Goal: Information Seeking & Learning: Learn about a topic

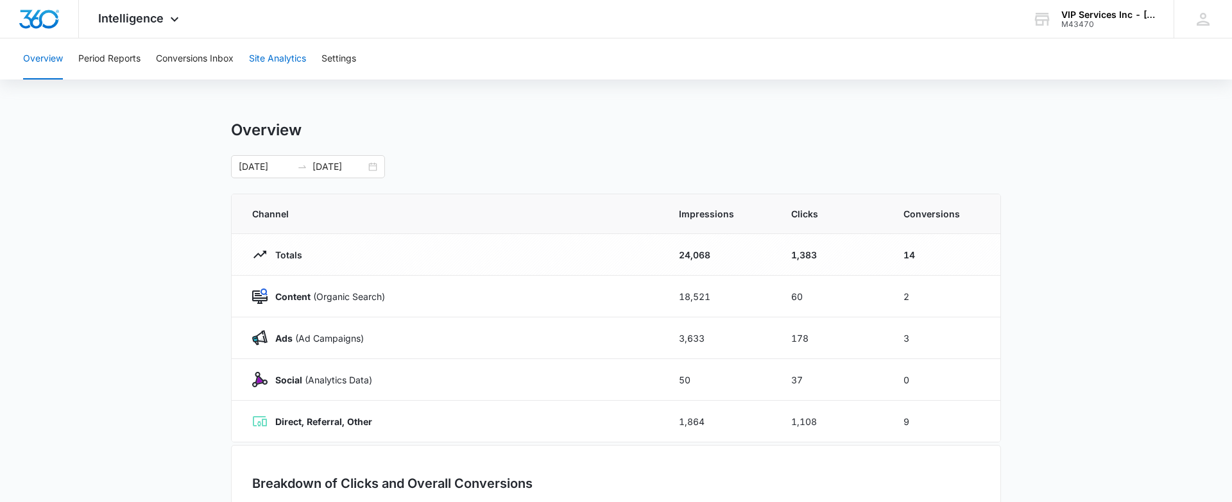
click at [272, 53] on button "Site Analytics" at bounding box center [277, 58] width 57 height 41
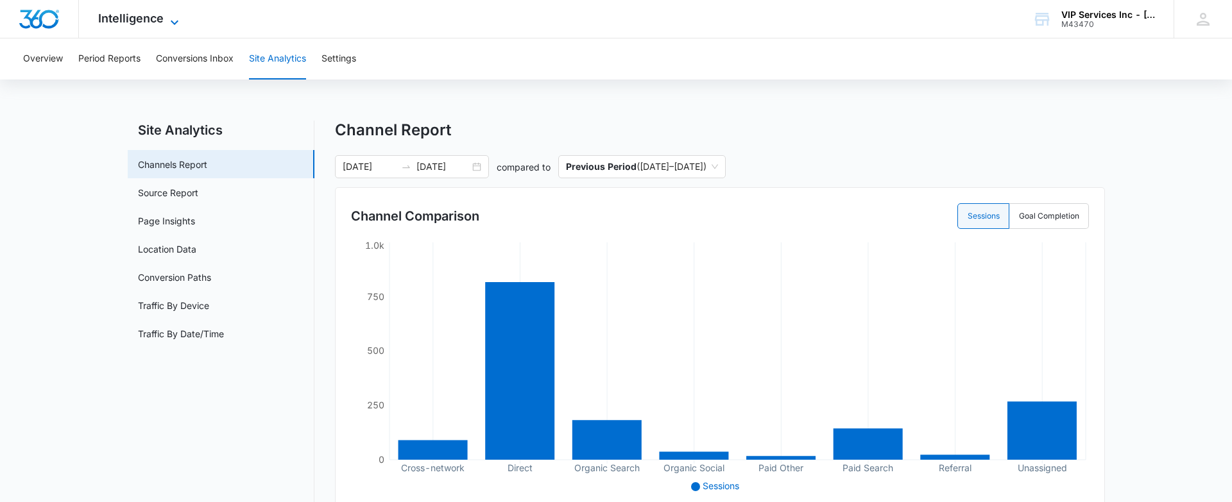
click at [167, 24] on icon at bounding box center [174, 22] width 15 height 15
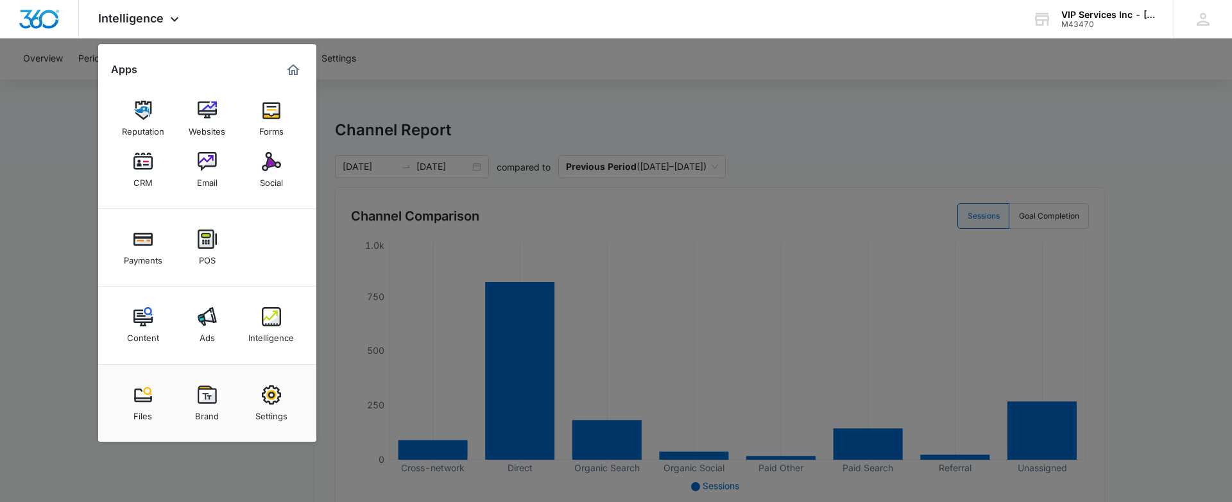
click at [78, 309] on div at bounding box center [616, 251] width 1232 height 502
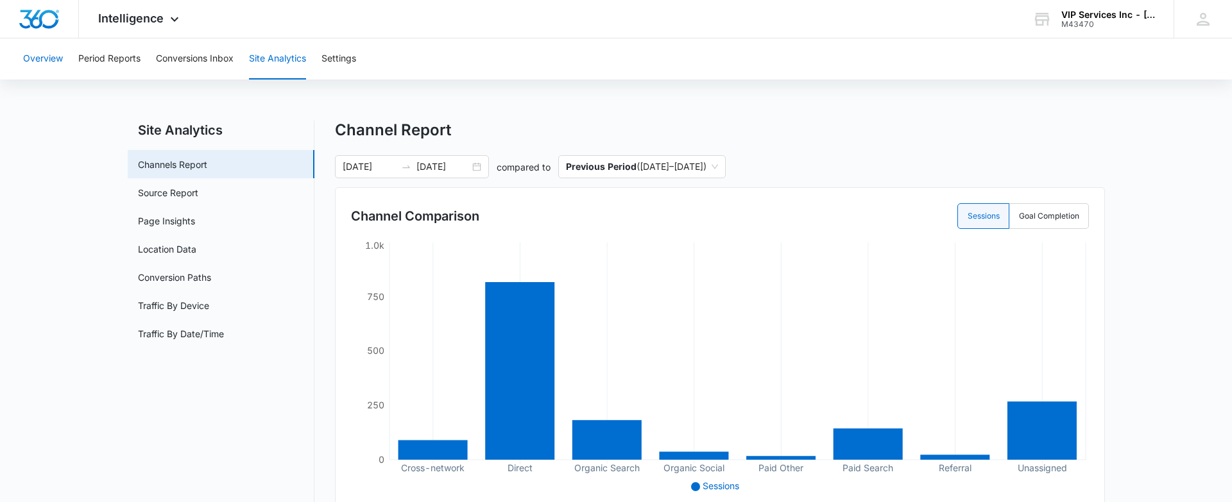
click at [51, 60] on button "Overview" at bounding box center [43, 58] width 40 height 41
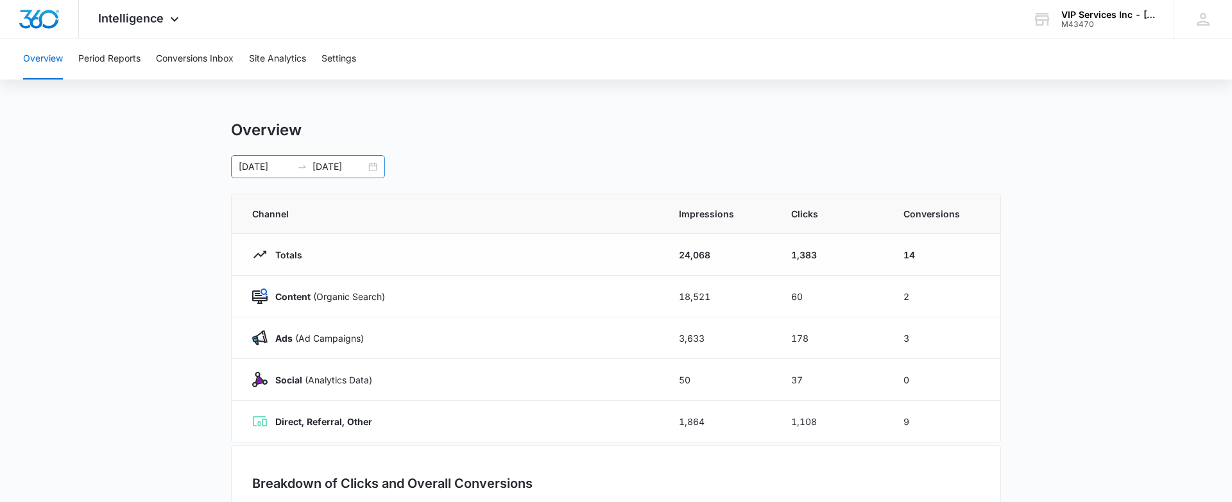
click at [366, 169] on div "[DATE] [DATE]" at bounding box center [308, 166] width 154 height 23
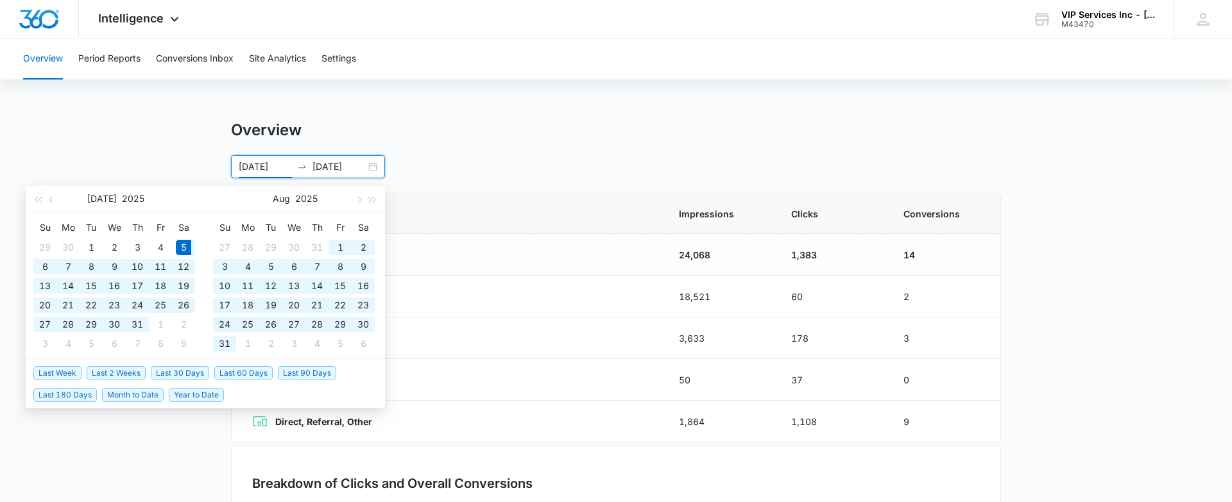
click at [298, 378] on span "Last 90 Days" at bounding box center [307, 373] width 58 height 14
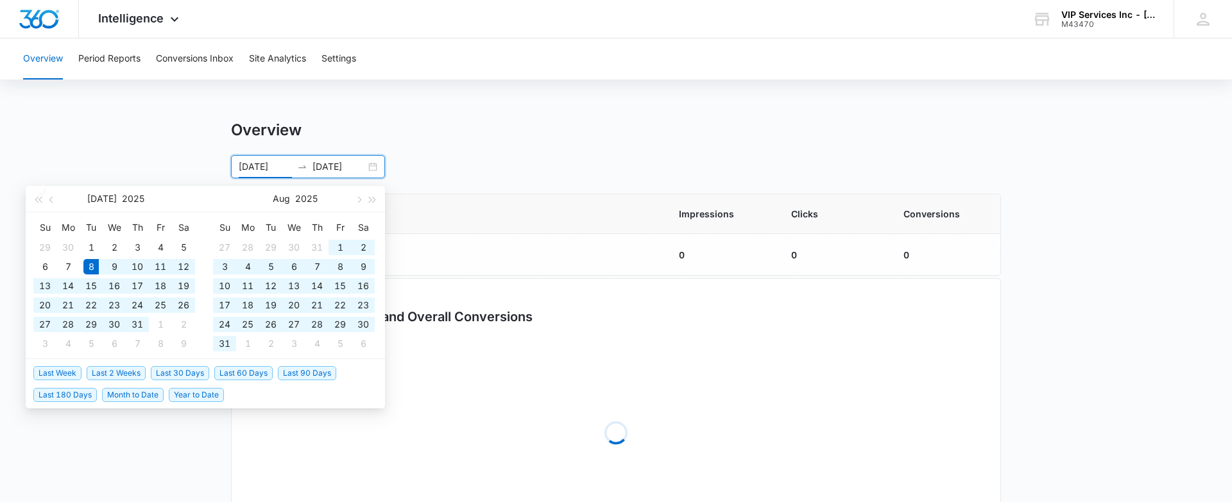
type input "[DATE]"
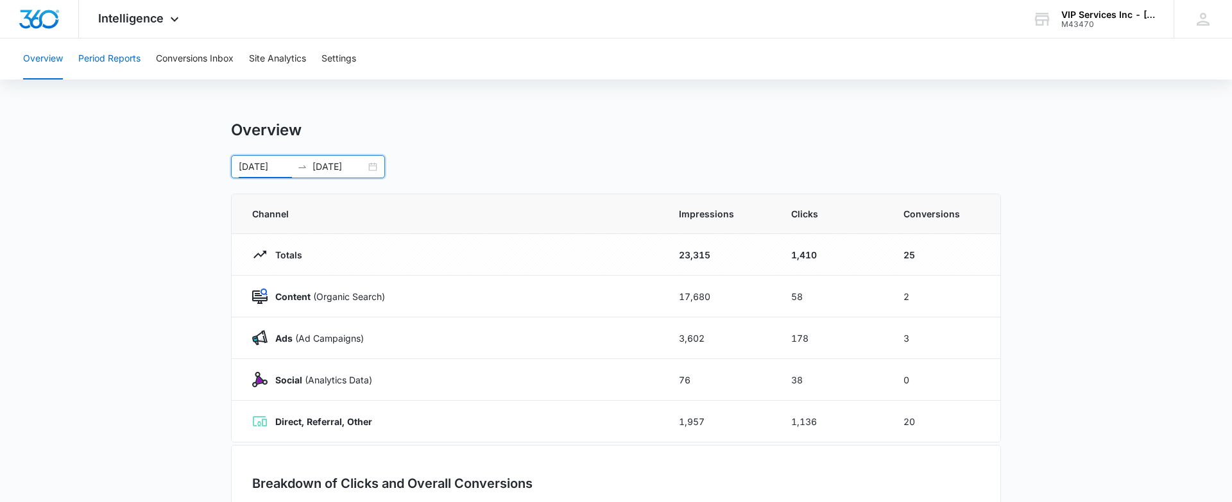
click at [128, 55] on button "Period Reports" at bounding box center [109, 58] width 62 height 41
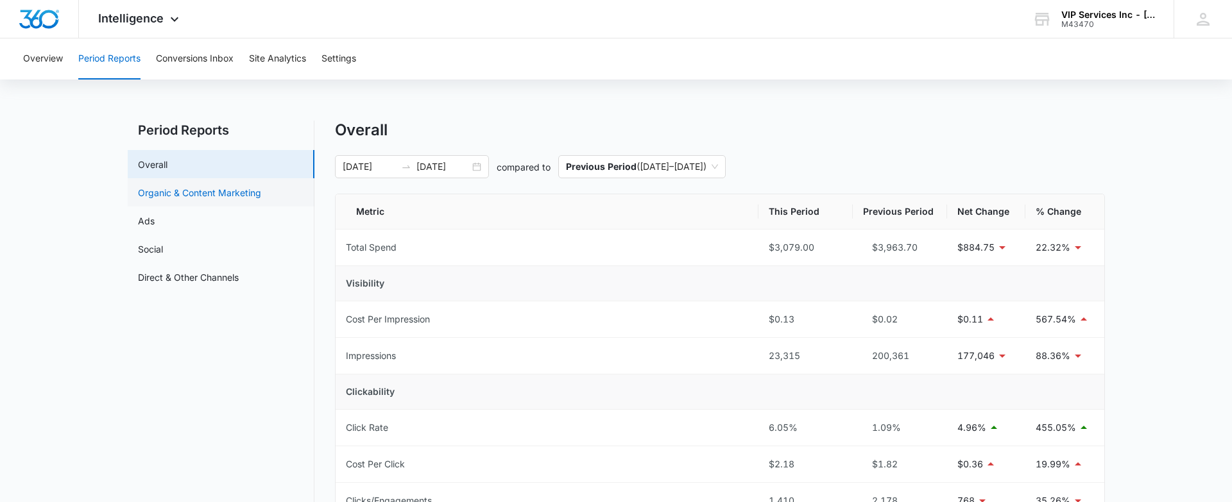
click at [144, 197] on link "Organic & Content Marketing" at bounding box center [199, 192] width 123 height 13
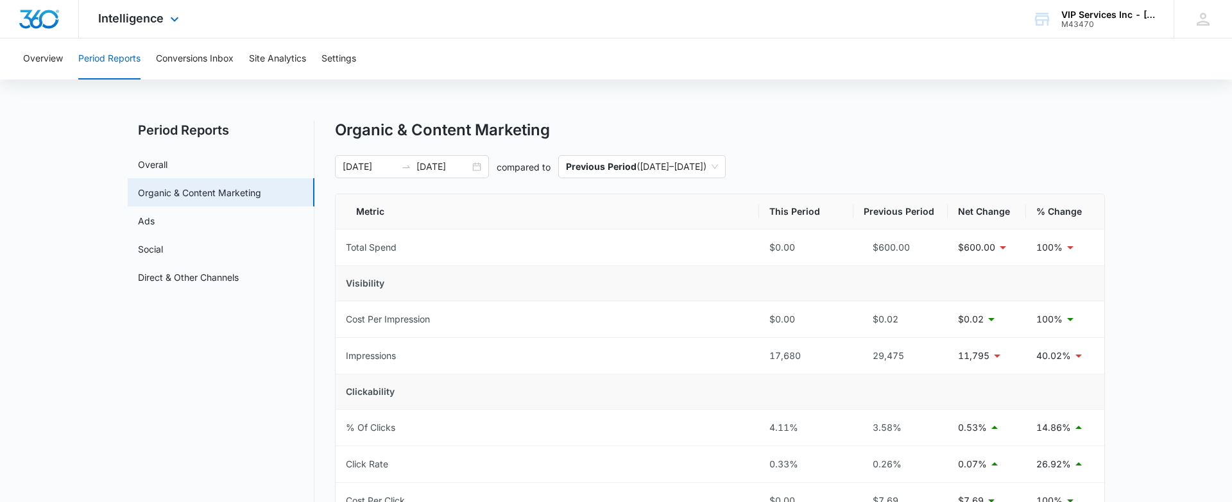
click at [180, 29] on div "Intelligence Apps Reputation Websites Forms CRM Email Social Payments POS Conte…" at bounding box center [140, 19] width 123 height 38
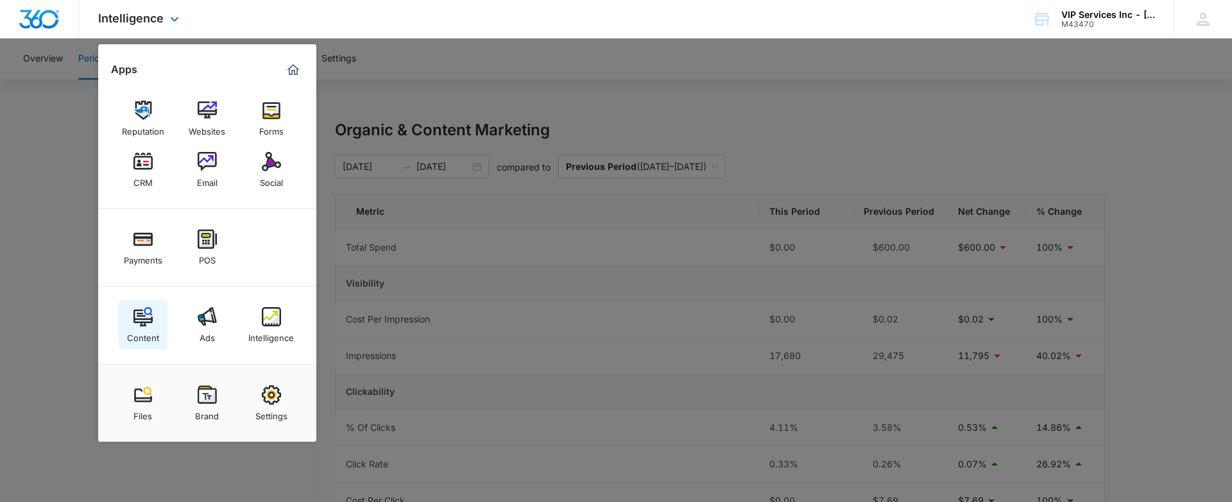
click at [140, 320] on img at bounding box center [142, 316] width 19 height 19
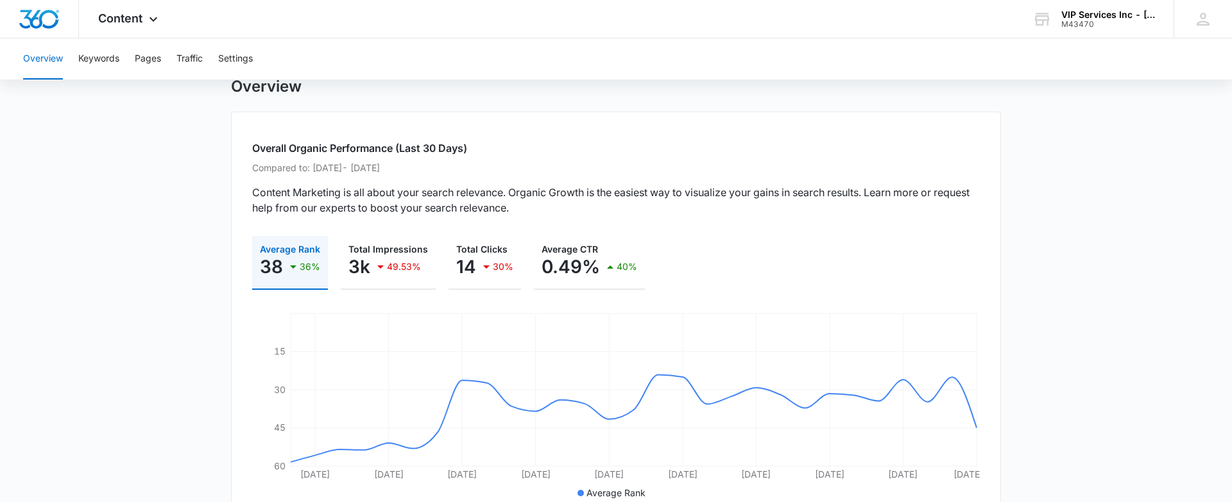
scroll to position [46, 0]
click at [106, 49] on button "Keywords" at bounding box center [98, 58] width 41 height 41
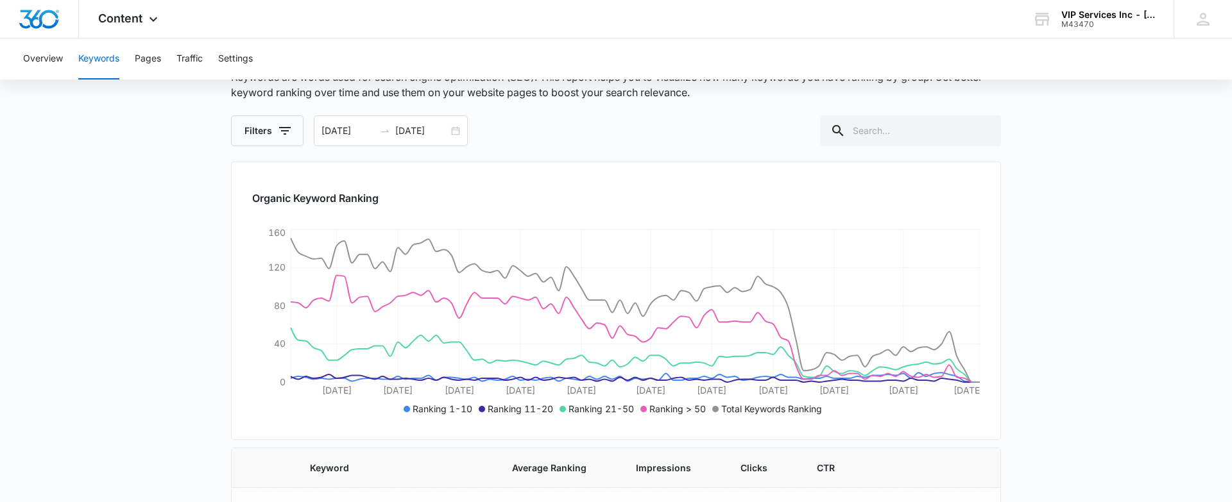
scroll to position [80, 0]
click at [452, 126] on div "[DATE] [DATE]" at bounding box center [391, 131] width 154 height 31
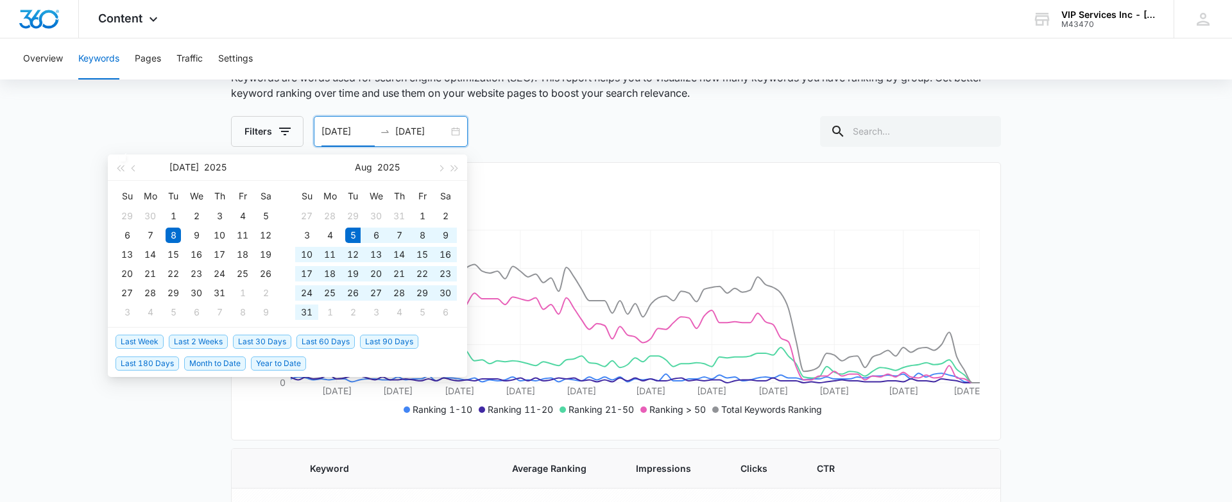
click at [325, 338] on span "Last 60 Days" at bounding box center [325, 342] width 58 height 14
type input "[DATE]"
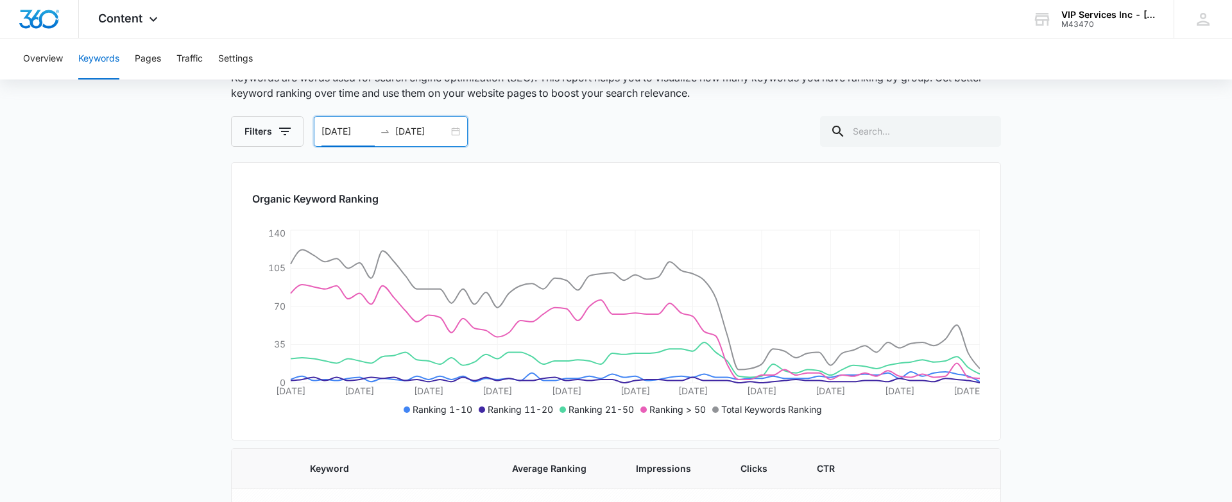
click at [448, 133] on div "[DATE] [DATE]" at bounding box center [391, 131] width 154 height 31
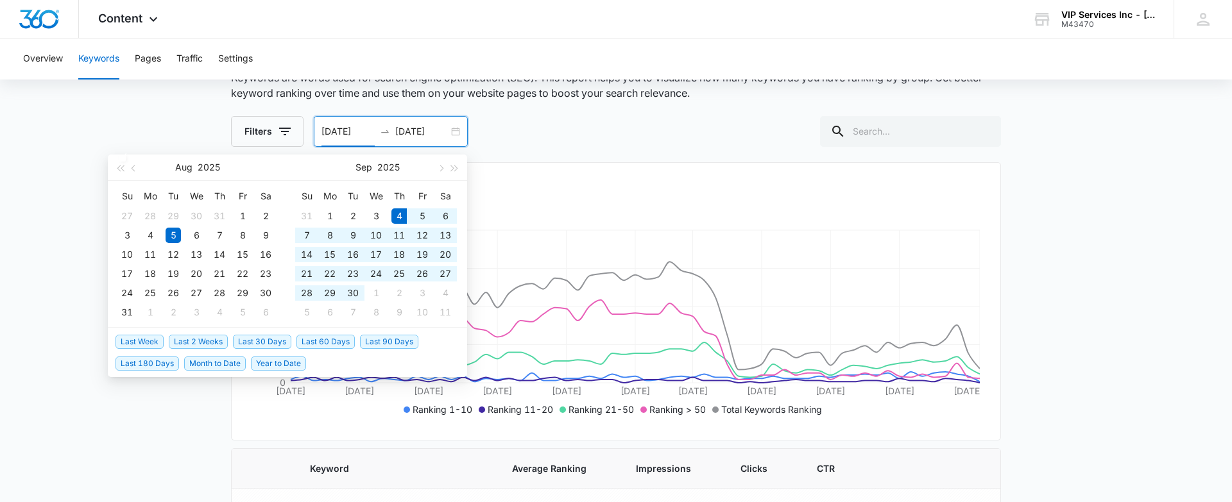
type input "[DATE]"
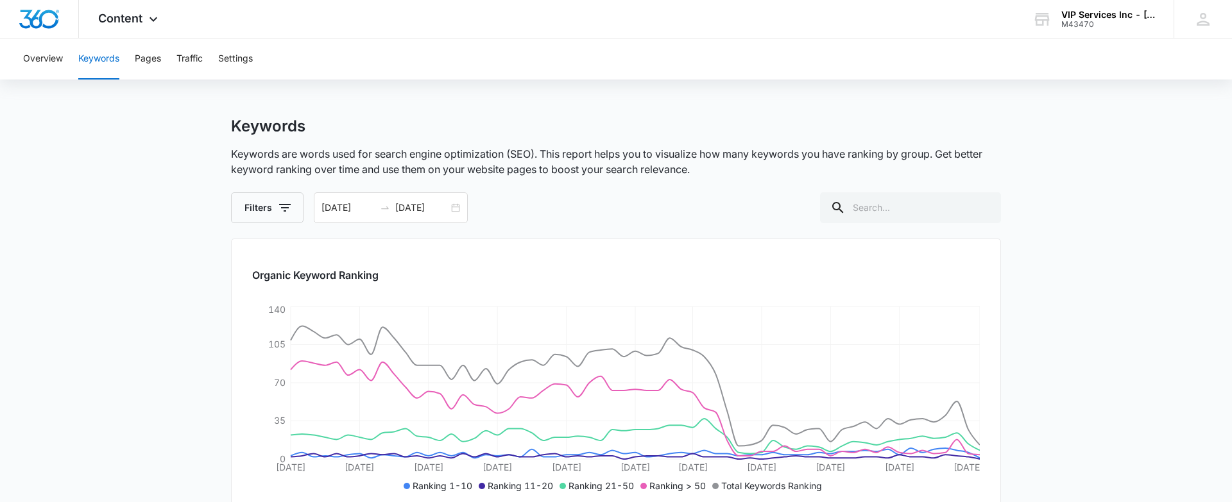
scroll to position [1, 0]
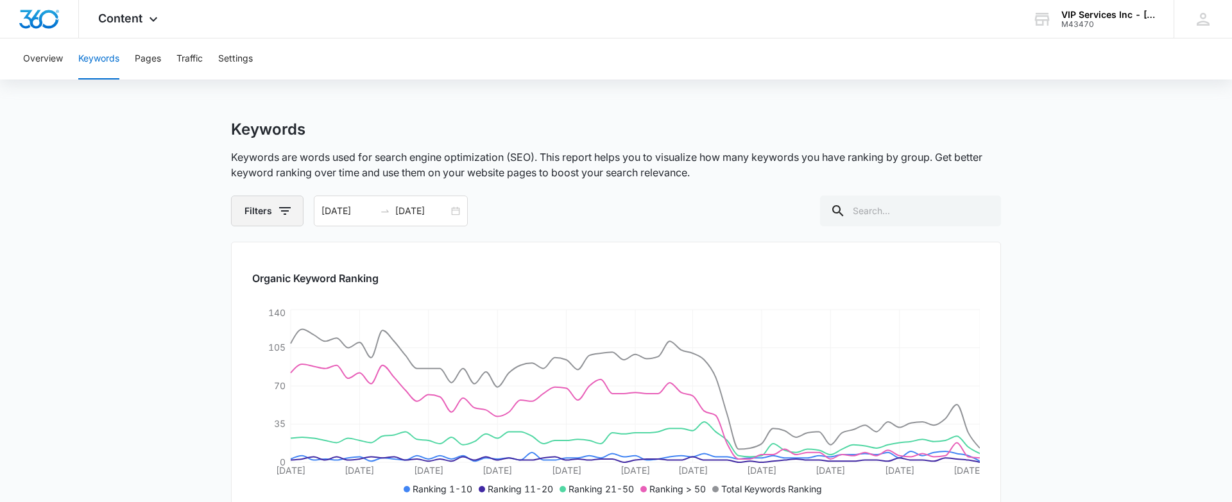
click at [287, 215] on icon "button" at bounding box center [284, 210] width 15 height 15
click at [259, 260] on icon at bounding box center [254, 263] width 12 height 12
click at [248, 262] on input "Favorites" at bounding box center [247, 262] width 1 height 1
checkbox input "true"
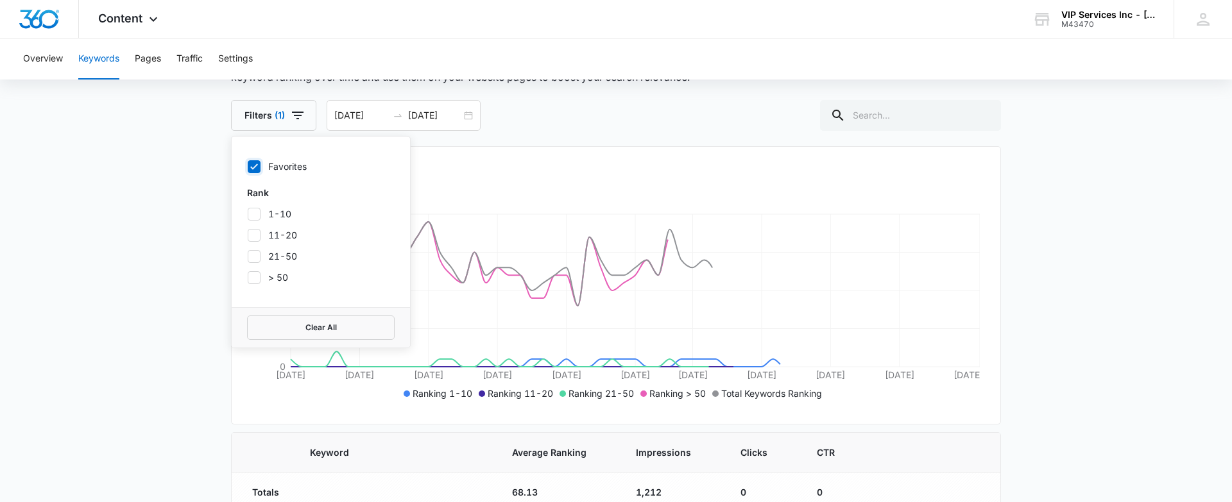
scroll to position [98, 0]
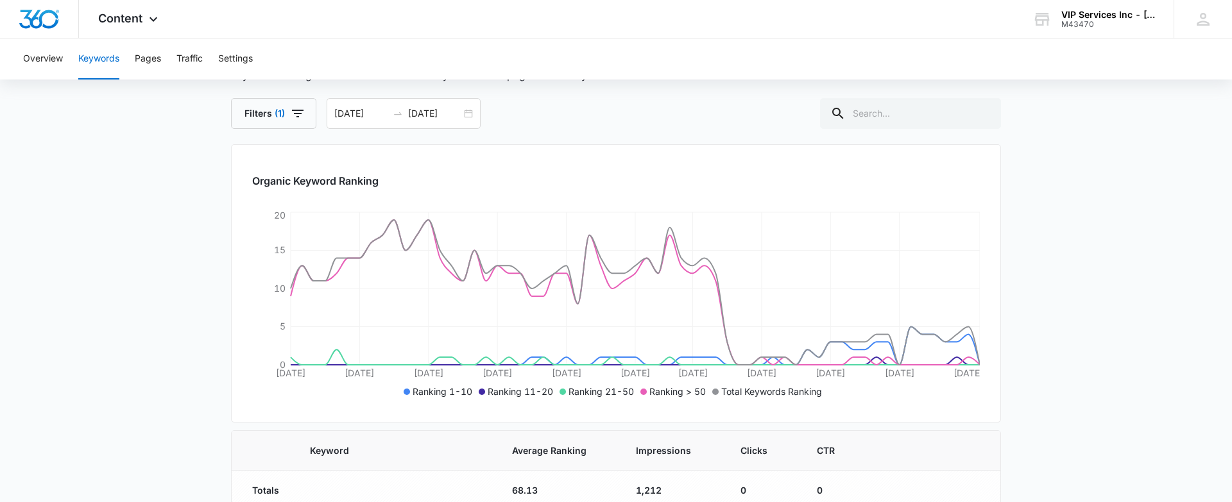
click at [469, 115] on div "[DATE] [DATE]" at bounding box center [403, 113] width 154 height 31
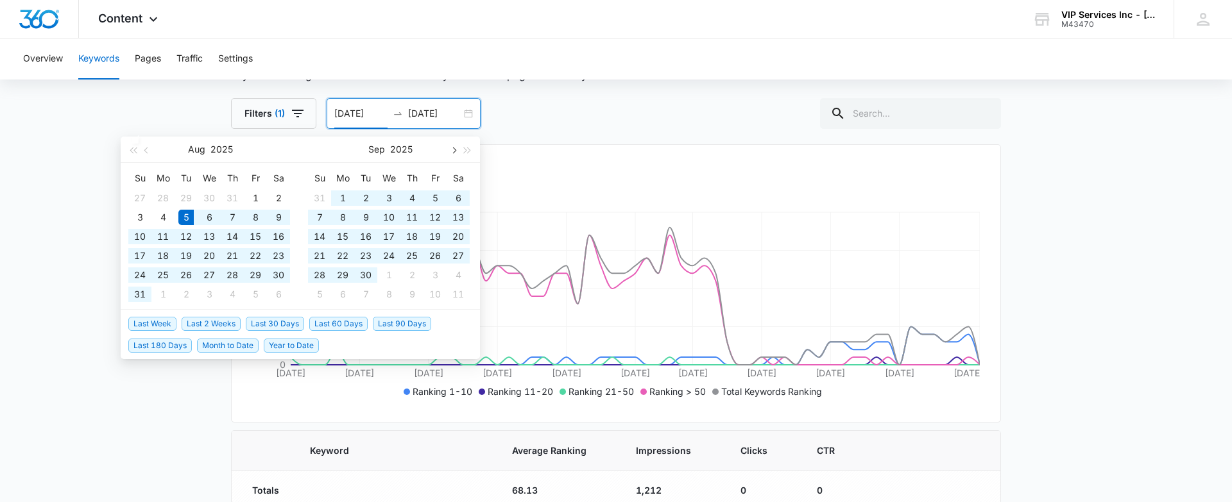
click at [453, 148] on span "button" at bounding box center [453, 150] width 6 height 6
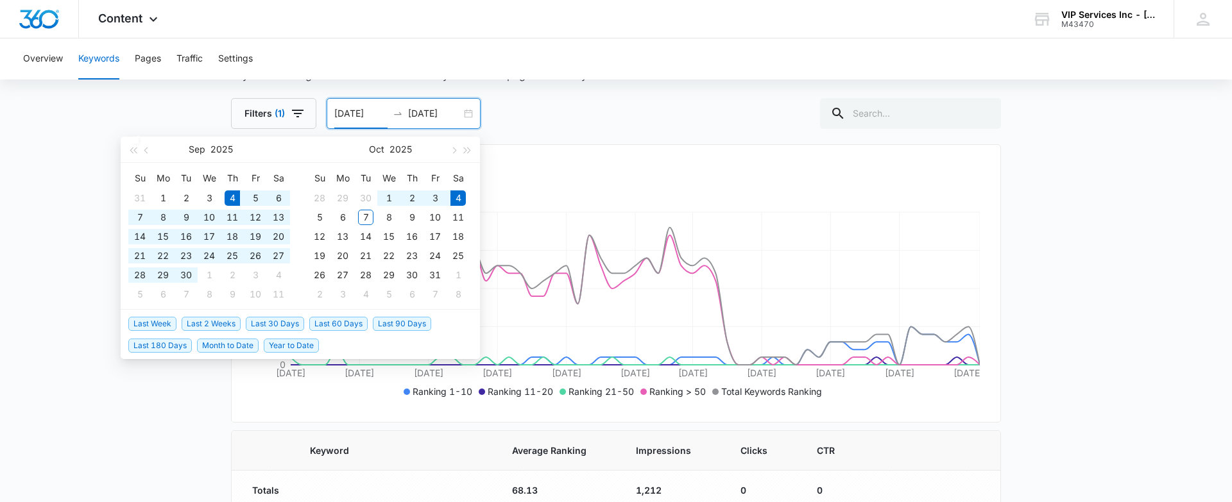
click at [276, 321] on span "Last 30 Days" at bounding box center [275, 324] width 58 height 14
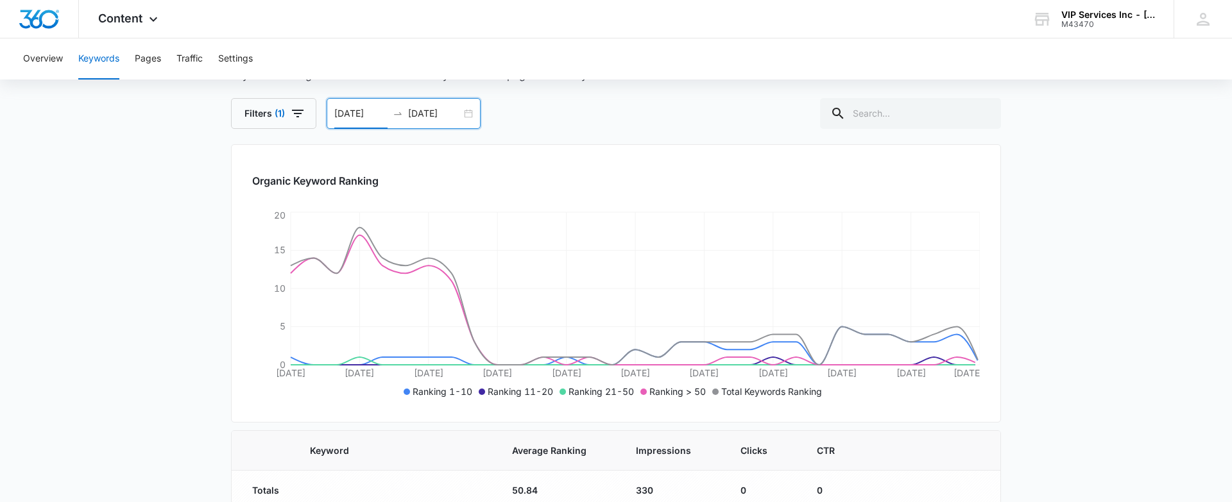
click at [469, 114] on div "[DATE] [DATE]" at bounding box center [403, 113] width 154 height 31
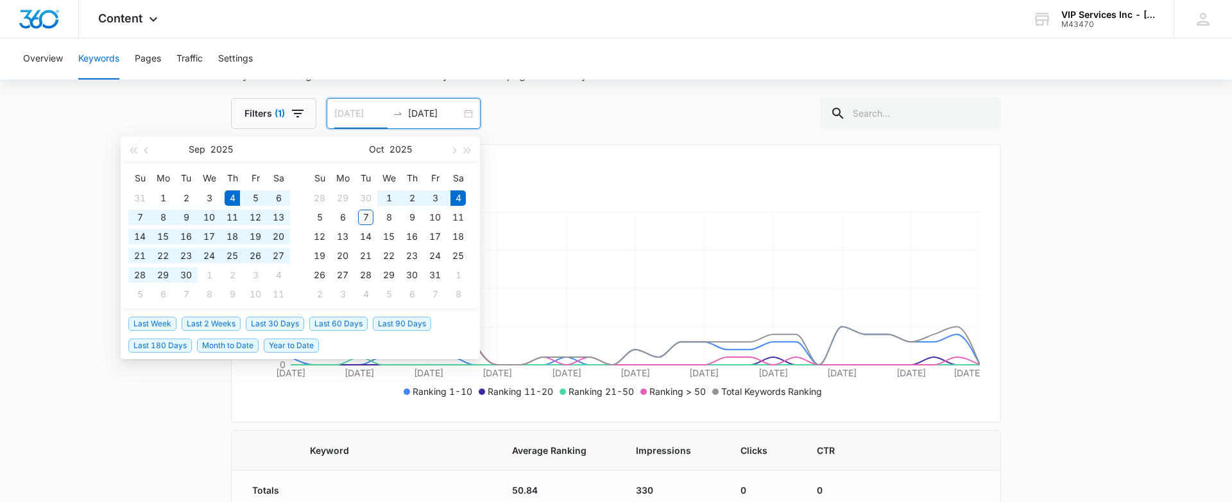
type input "[DATE]"
click at [368, 219] on div "7" at bounding box center [365, 217] width 15 height 15
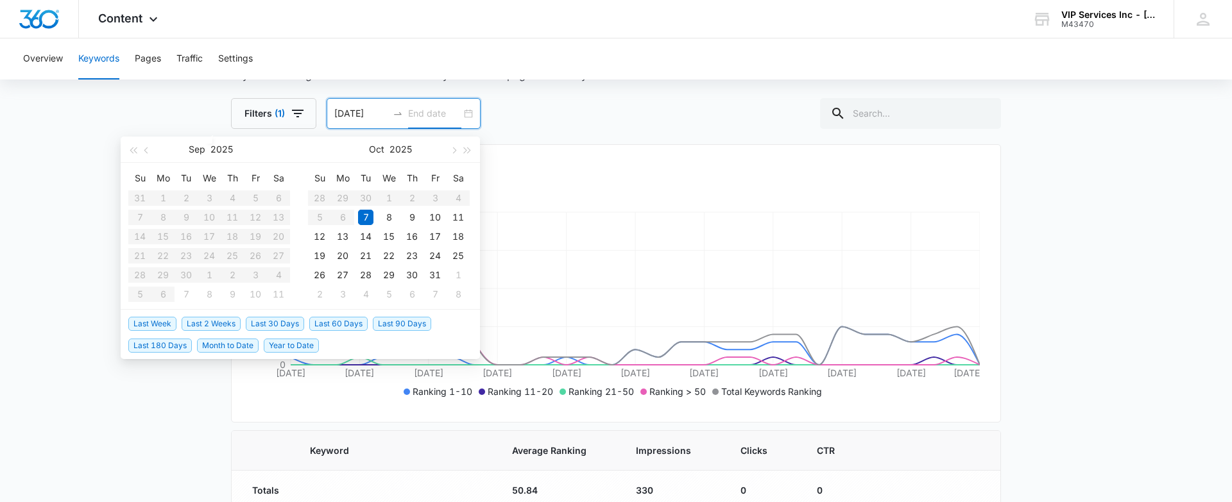
click at [146, 195] on table "Su Mo Tu We Th Fr Sa 31 1 2 3 4 5 6 7 8 9 10 11 12 13 14 15 16 17 18 19 20 21 2…" at bounding box center [209, 236] width 162 height 136
click at [368, 114] on input "[DATE]" at bounding box center [360, 113] width 53 height 14
type input "[DATE]"
click at [162, 200] on div "1" at bounding box center [162, 198] width 15 height 15
type input "[DATE]"
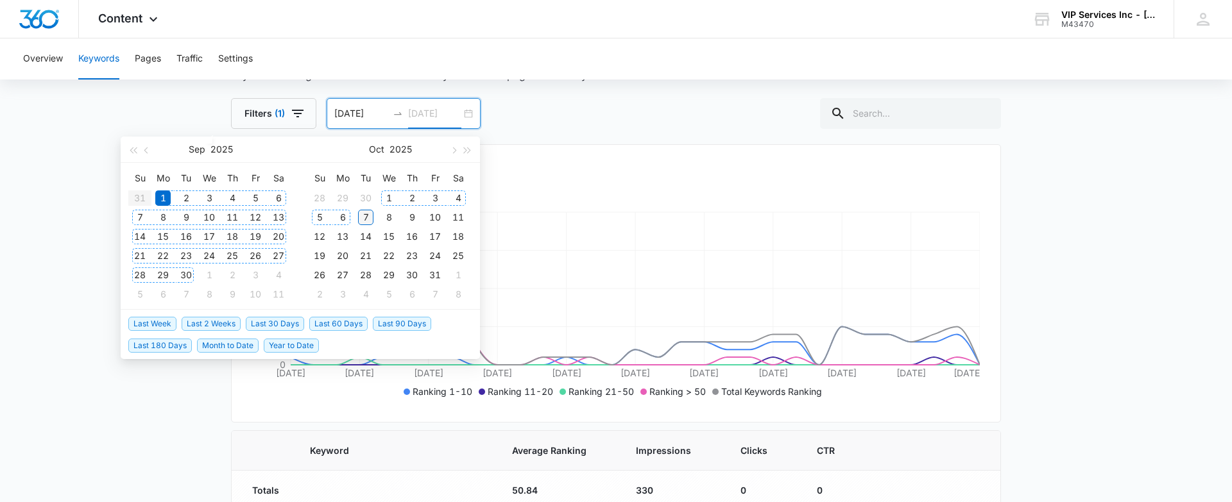
type input "[DATE]"
click at [366, 217] on div "7" at bounding box center [365, 217] width 15 height 15
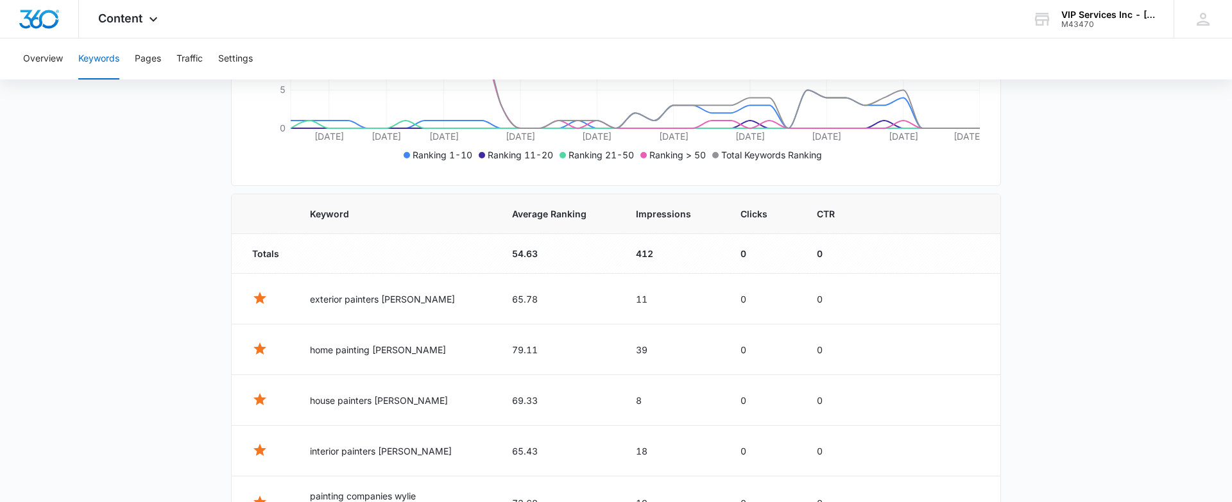
scroll to position [401, 0]
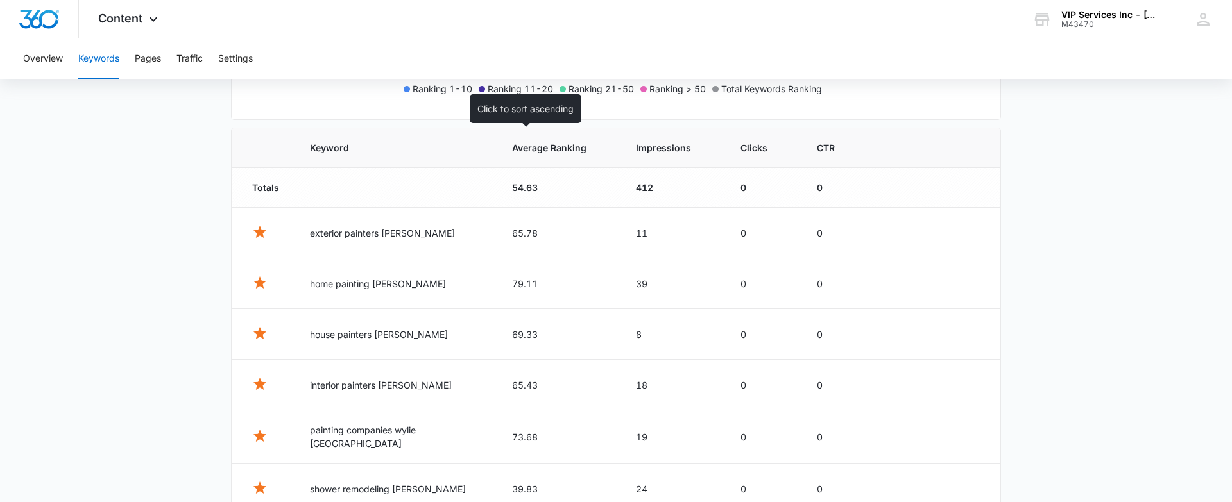
click at [513, 146] on span "Average Ranking" at bounding box center [549, 147] width 74 height 13
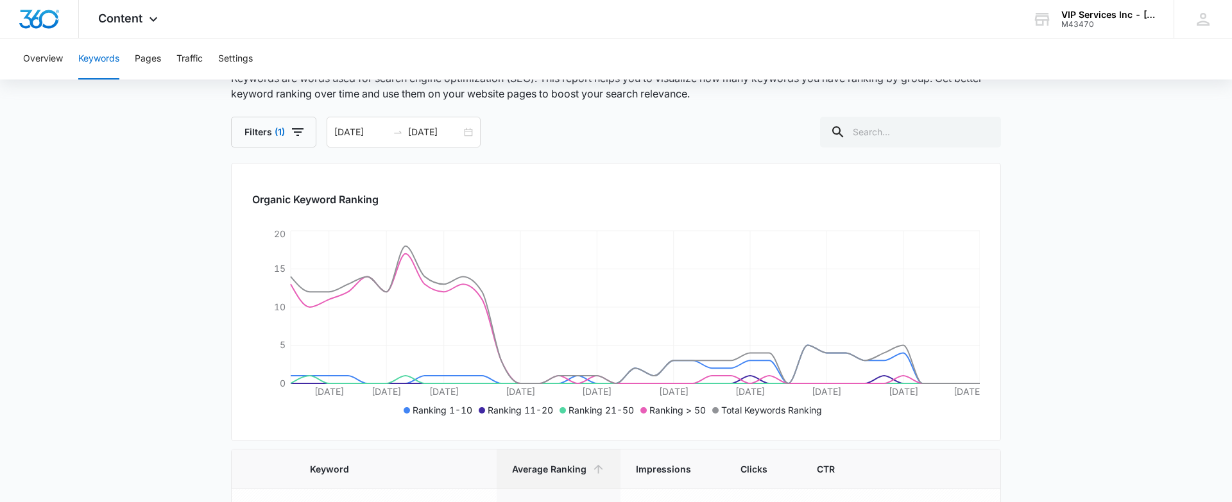
scroll to position [0, 0]
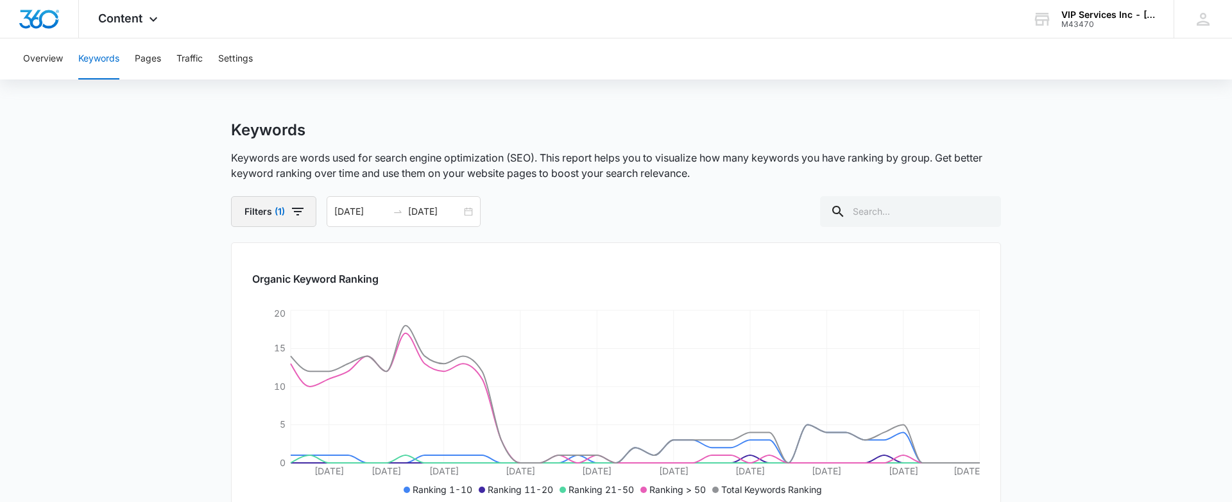
click at [285, 210] on button "Filters (1)" at bounding box center [273, 211] width 85 height 31
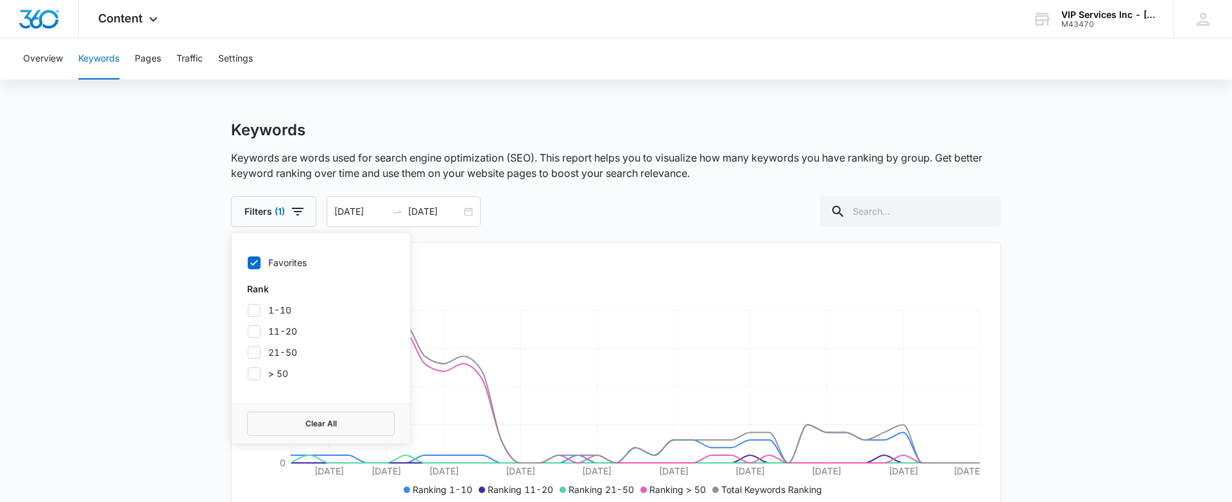
click at [260, 308] on label "1-10" at bounding box center [321, 309] width 148 height 13
click at [248, 310] on input "1-10" at bounding box center [247, 310] width 1 height 1
checkbox input "true"
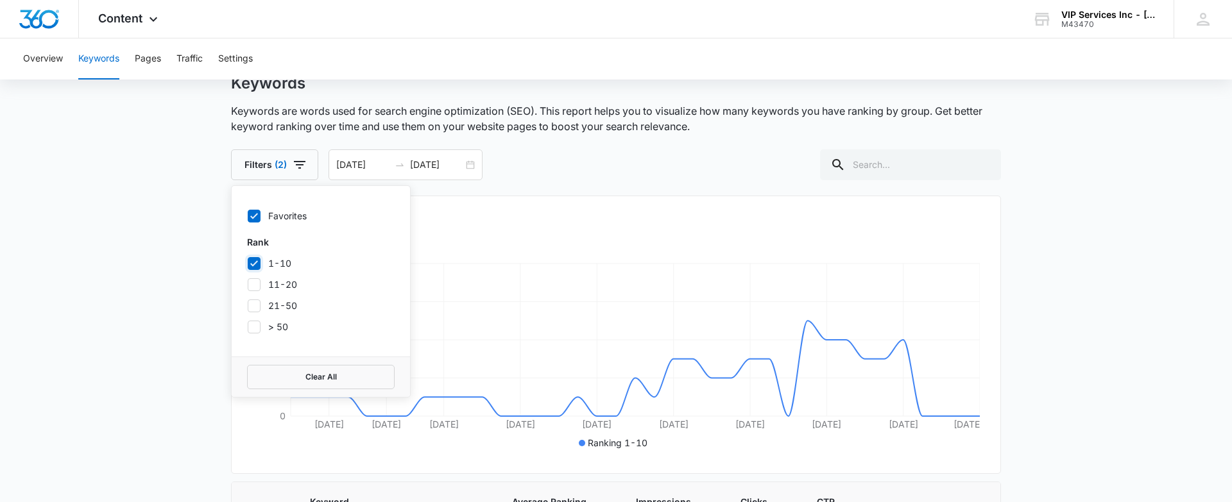
scroll to position [55, 0]
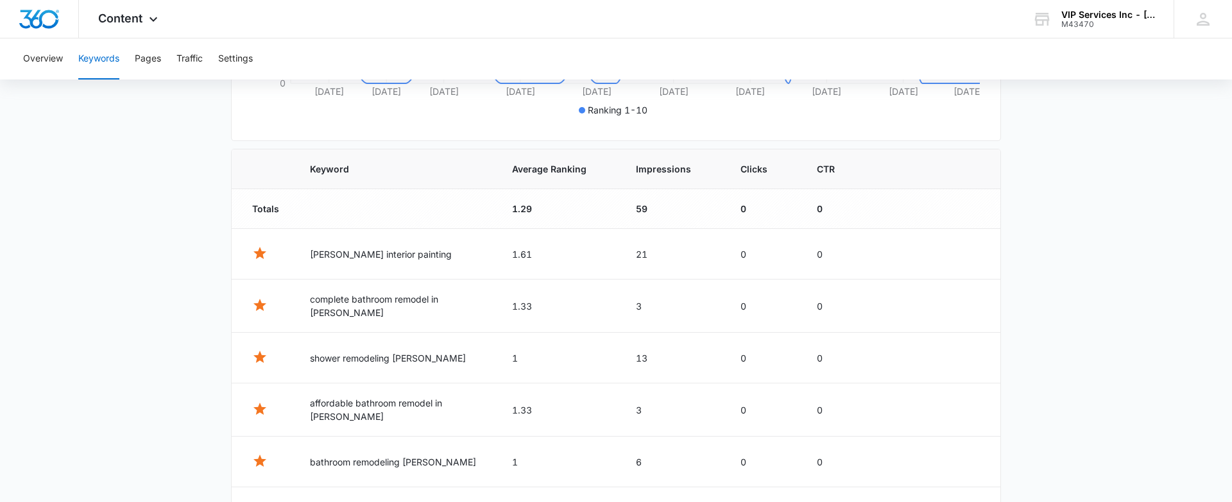
scroll to position [385, 0]
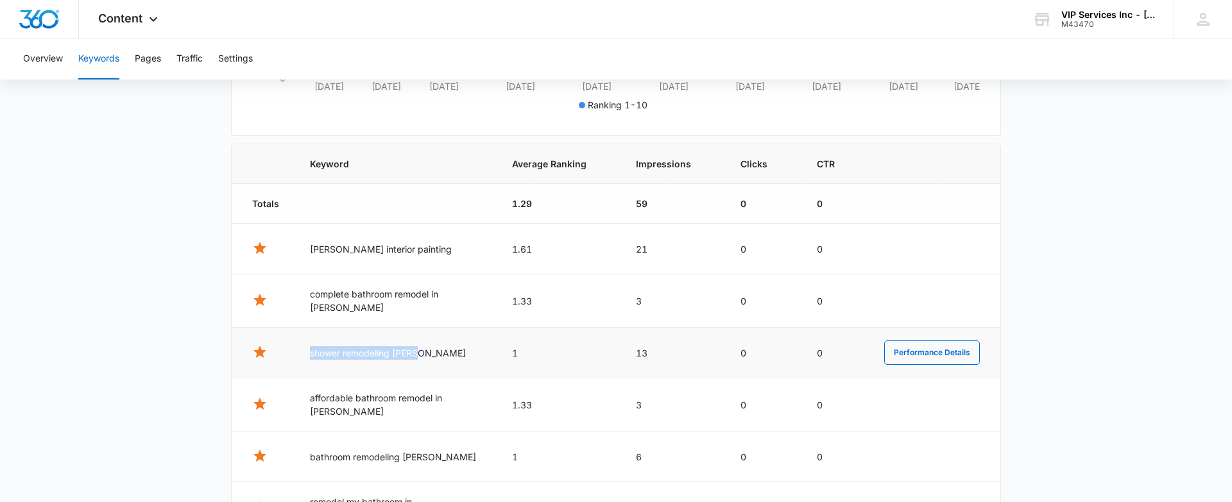
drag, startPoint x: 418, startPoint y: 352, endPoint x: 312, endPoint y: 354, distance: 105.2
click at [312, 354] on td "shower remodeling [PERSON_NAME]" at bounding box center [395, 353] width 202 height 51
copy td "shower remodeling [PERSON_NAME]"
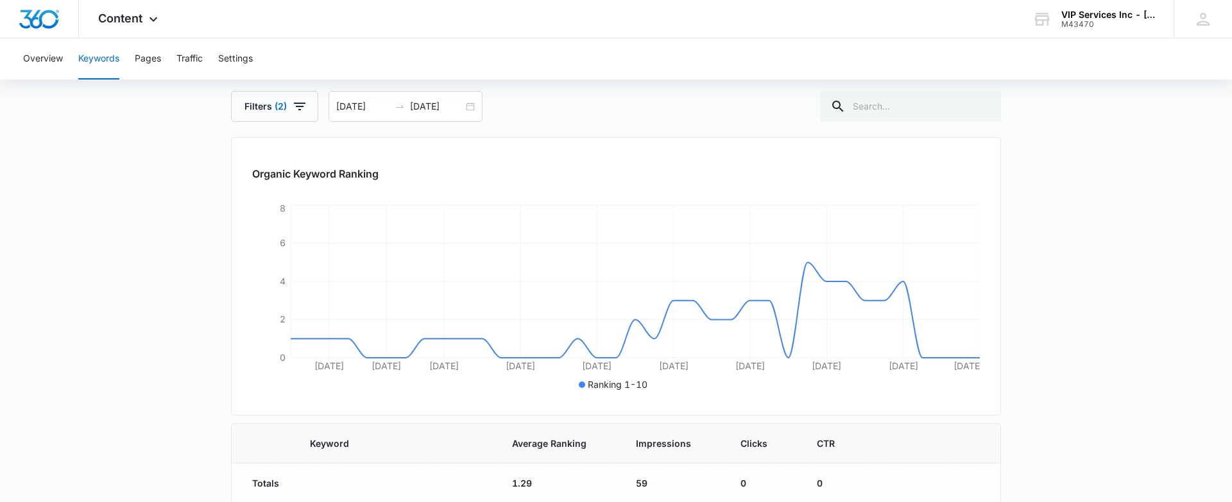
scroll to position [123, 0]
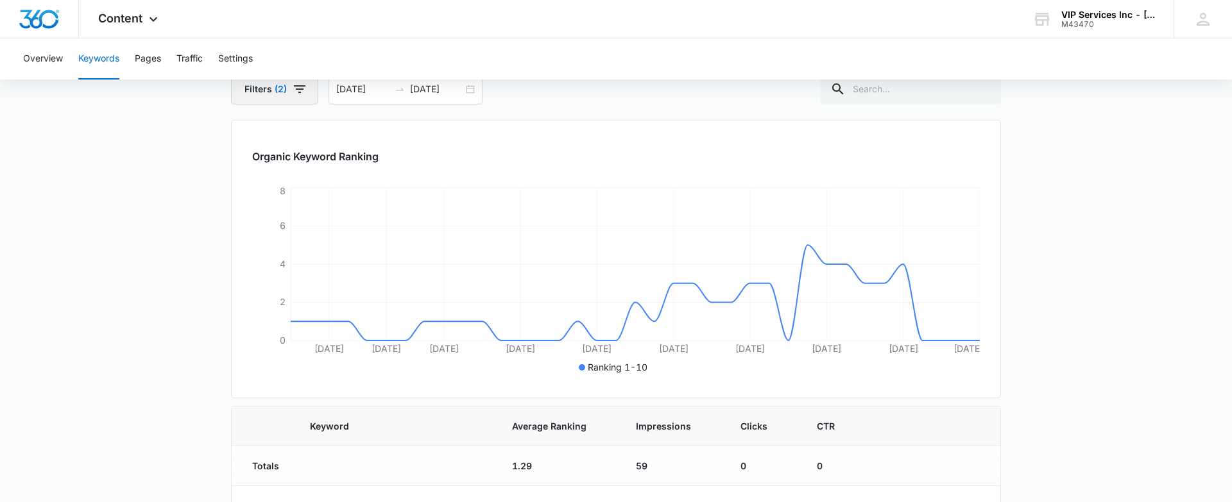
click at [293, 99] on button "Filters (2)" at bounding box center [274, 89] width 87 height 31
click at [256, 211] on icon at bounding box center [254, 209] width 12 height 12
click at [248, 209] on input "11-20" at bounding box center [247, 208] width 1 height 1
checkbox input "true"
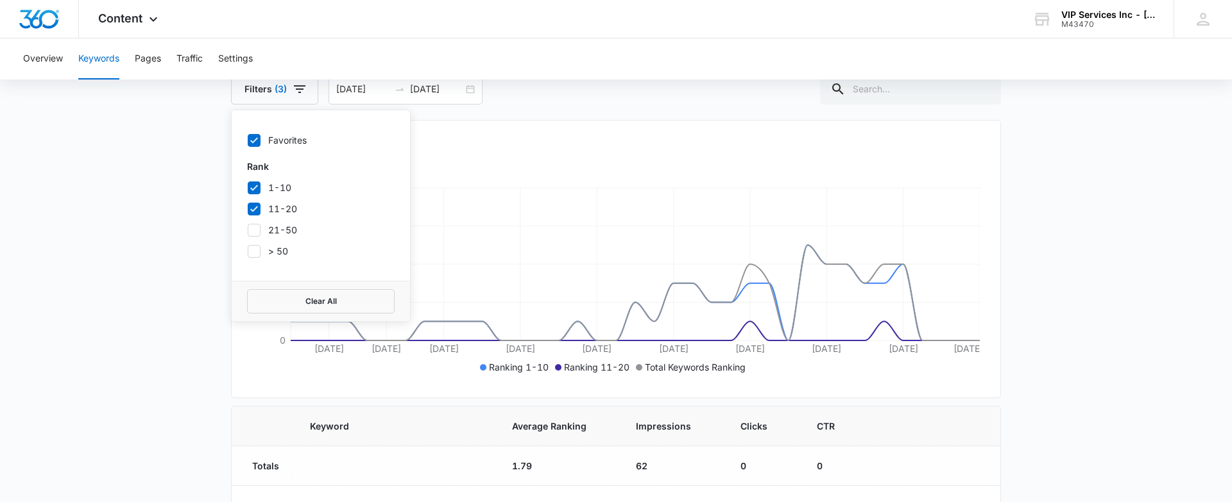
click at [258, 233] on icon at bounding box center [254, 231] width 12 height 12
click at [248, 230] on input "21-50" at bounding box center [247, 230] width 1 height 1
checkbox input "true"
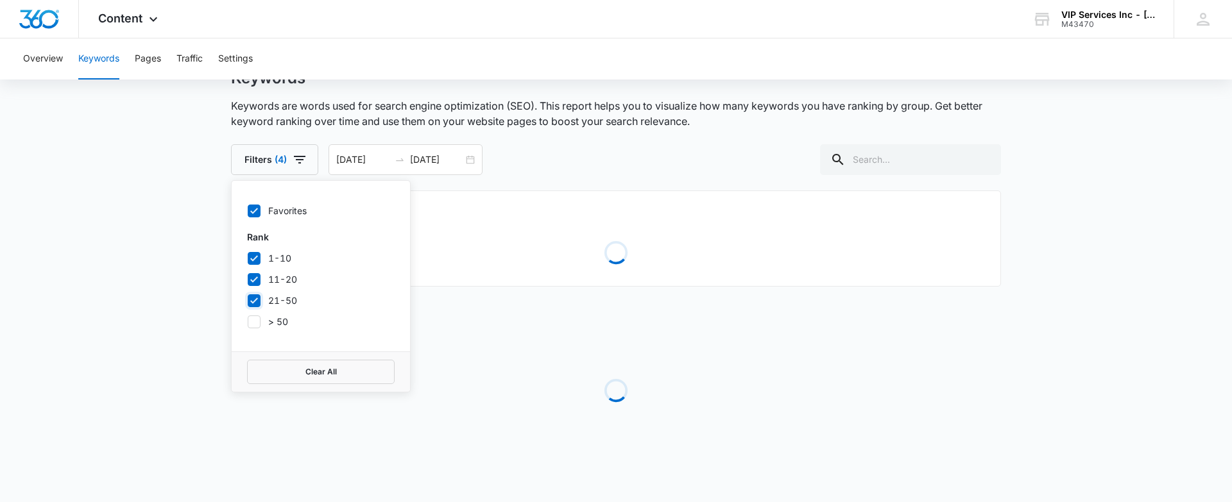
scroll to position [52, 0]
click at [255, 250] on div "Rank 1-10 11-20 21-50 > 50" at bounding box center [321, 279] width 148 height 98
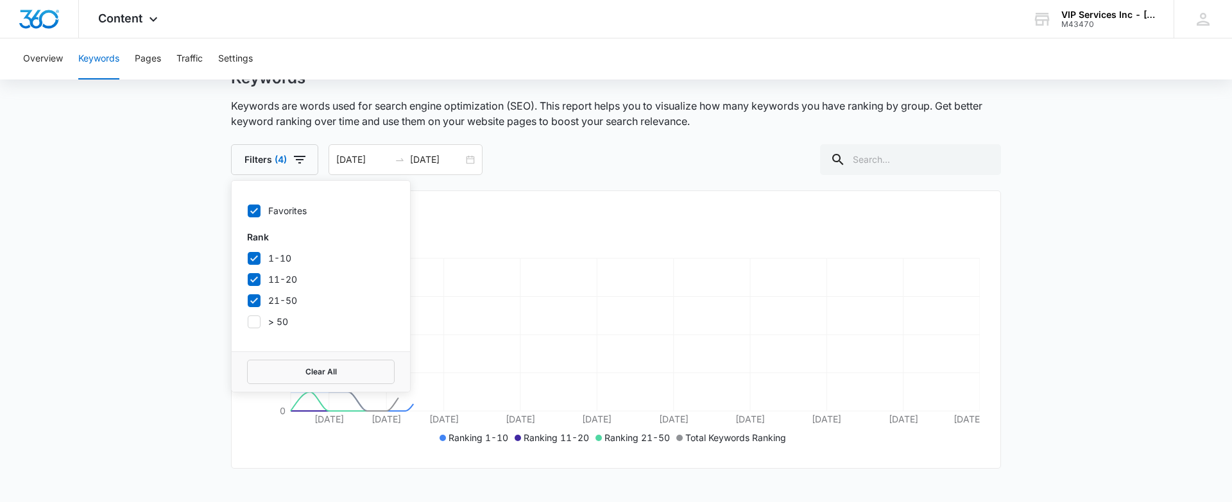
click at [256, 318] on icon at bounding box center [254, 322] width 12 height 12
click at [248, 321] on input "> 50" at bounding box center [247, 321] width 1 height 1
checkbox input "true"
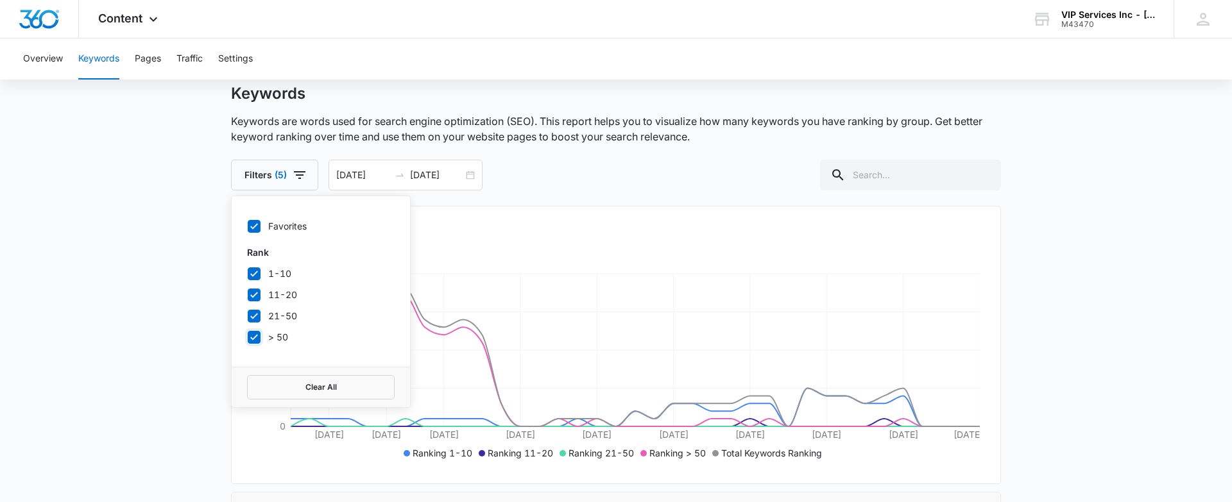
scroll to position [26, 0]
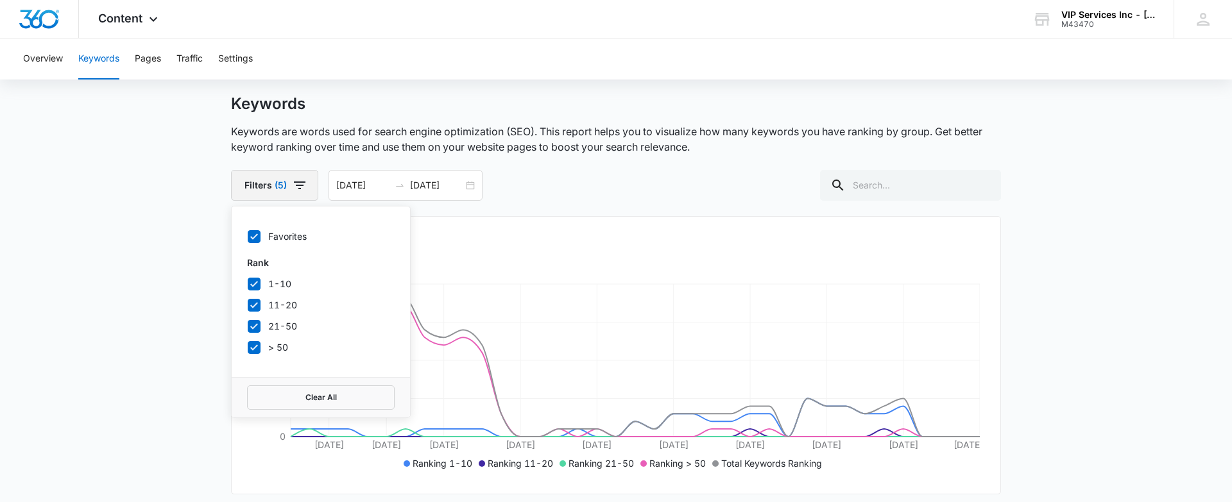
click at [292, 181] on icon "button" at bounding box center [299, 185] width 15 height 15
click at [248, 58] on button "Settings" at bounding box center [235, 58] width 35 height 41
